Goal: Navigation & Orientation: Find specific page/section

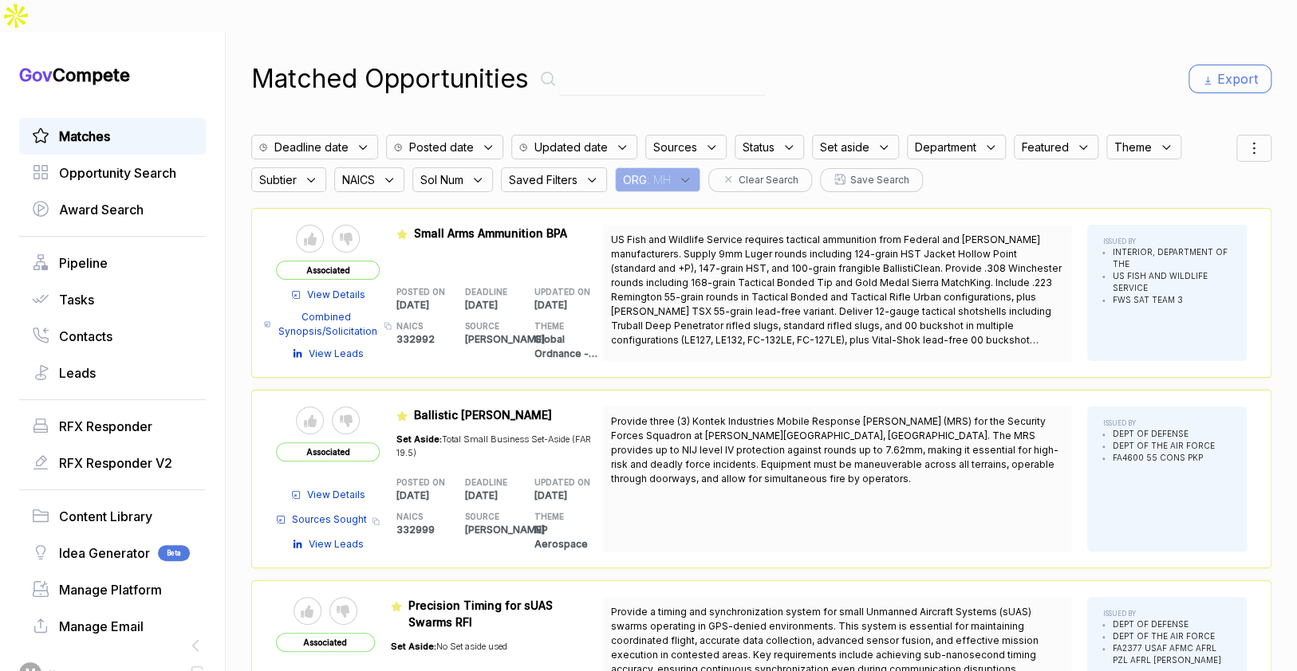
scroll to position [4, 0]
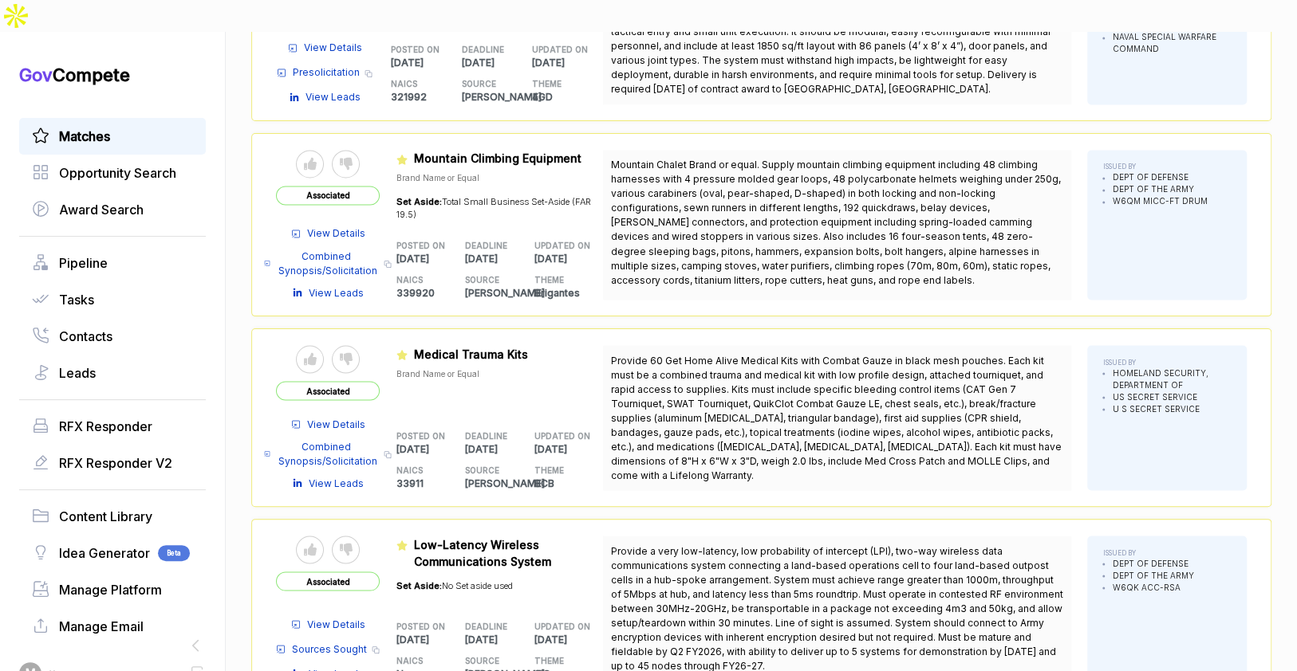
scroll to position [1408, 0]
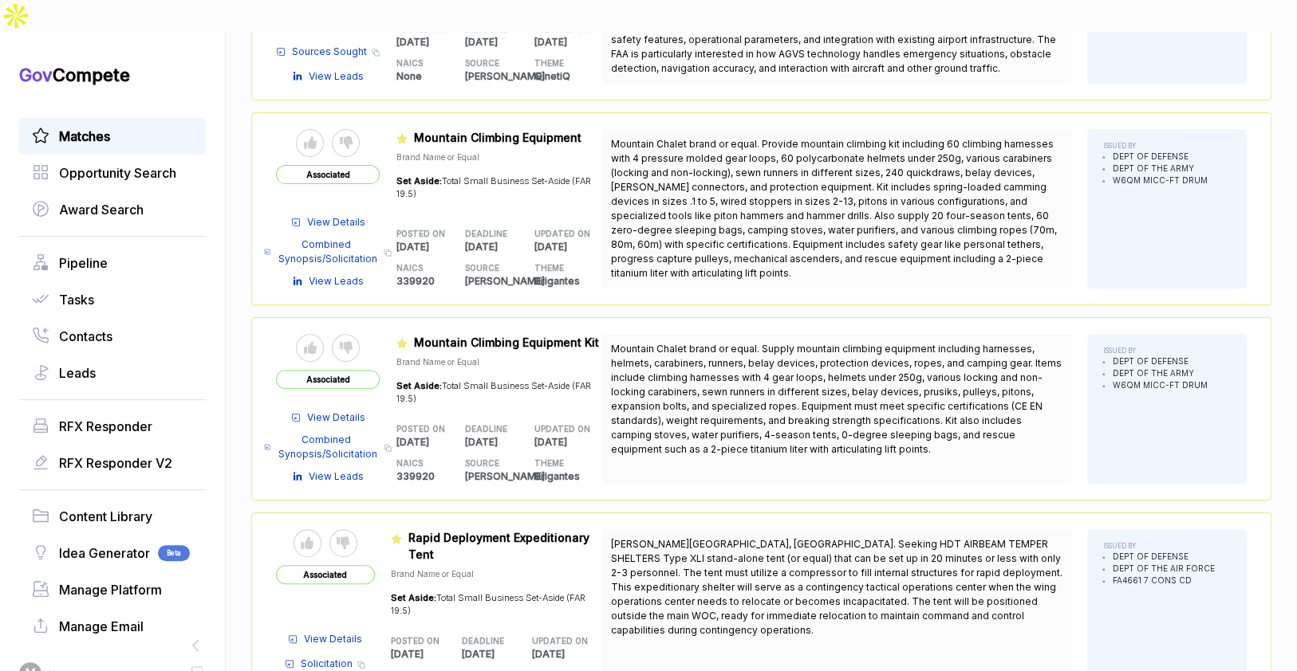
scroll to position [3443, 0]
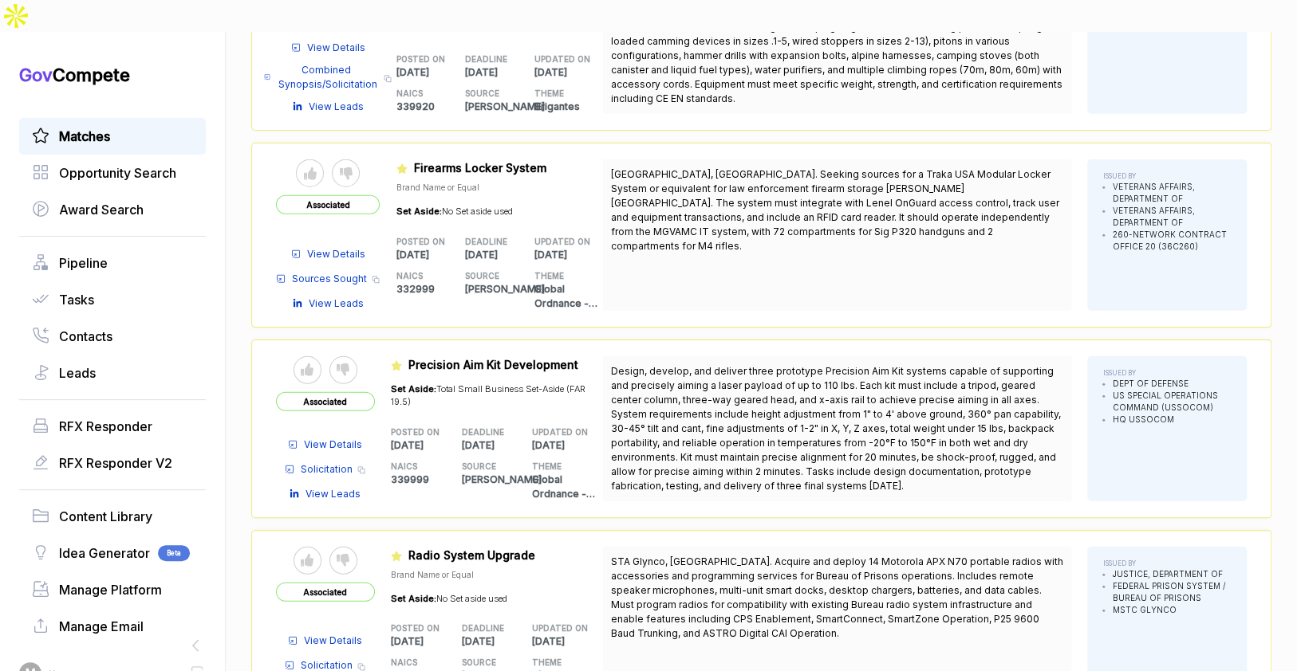
scroll to position [5410, 0]
